Goal: Share content: Share content

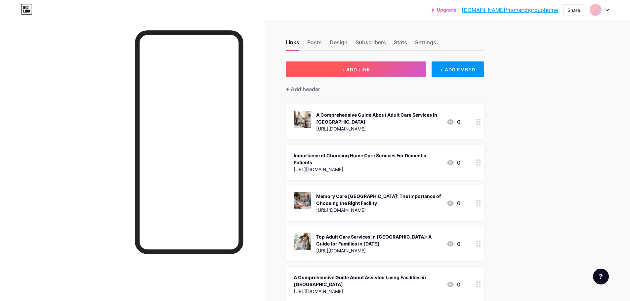
click at [353, 67] on span "+ ADD LINK" at bounding box center [356, 70] width 28 height 6
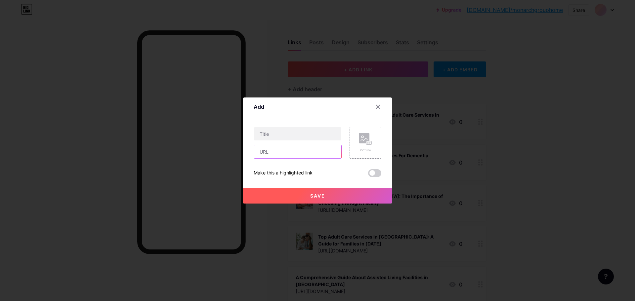
click at [271, 153] on input "text" at bounding box center [297, 151] width 87 height 13
paste input "[URL][DOMAIN_NAME]"
type input "[URL][DOMAIN_NAME]"
click at [326, 132] on input "text" at bounding box center [297, 133] width 87 height 13
paste input "Compassionate Support, Dignified Living Monarch Group Home"
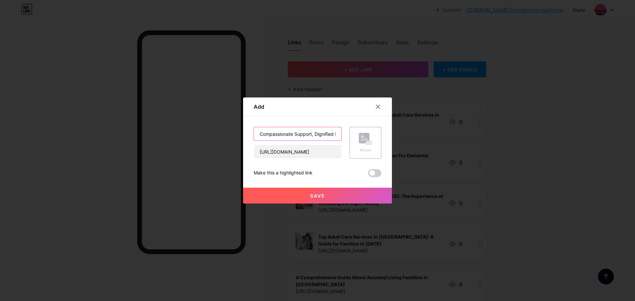
scroll to position [0, 62]
type input "Compassionate Support, Dignified Living Monarch Group Home"
click at [330, 191] on button "Save" at bounding box center [317, 196] width 149 height 16
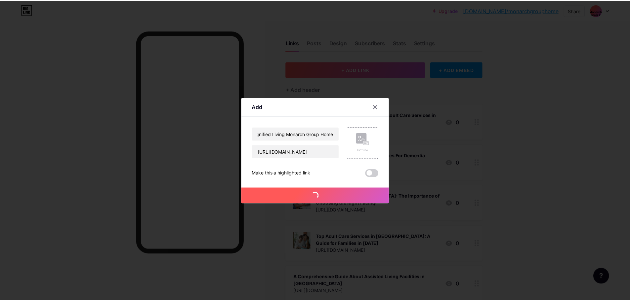
scroll to position [0, 0]
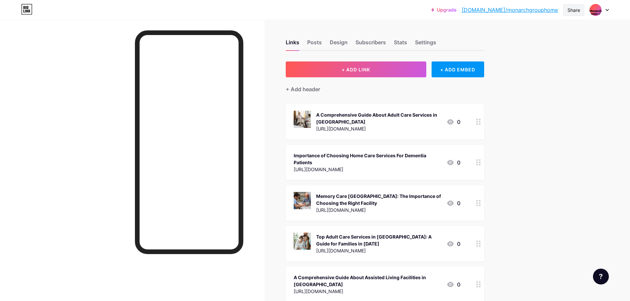
click at [578, 11] on div "Share" at bounding box center [574, 10] width 13 height 7
click at [518, 38] on div "Copy link" at bounding box center [535, 34] width 99 height 16
